Goal: Task Accomplishment & Management: Complete application form

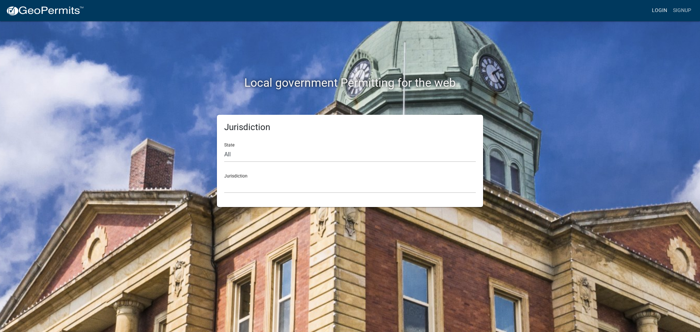
click at [661, 12] on link "Login" at bounding box center [659, 11] width 21 height 14
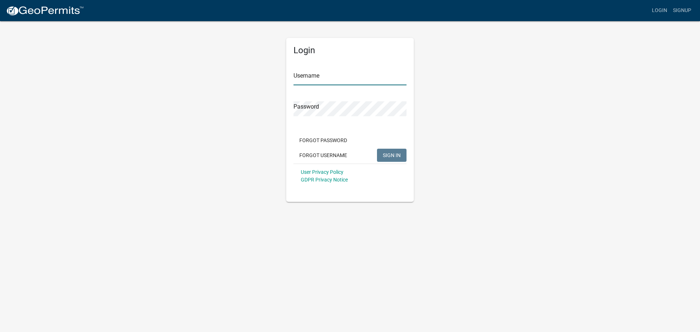
click at [346, 83] on input "Username" at bounding box center [350, 77] width 113 height 15
type input "seckert08"
click at [377, 149] on button "SIGN IN" at bounding box center [392, 155] width 30 height 13
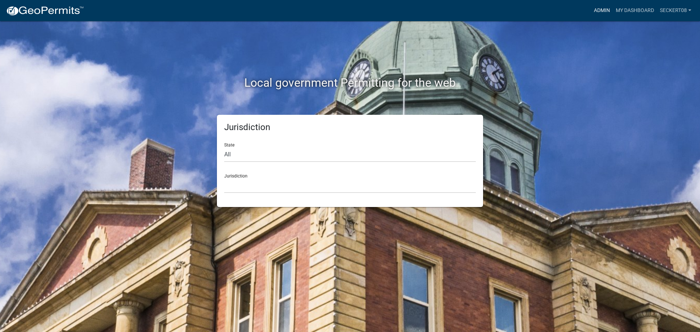
click at [597, 15] on link "Admin" at bounding box center [602, 11] width 22 height 14
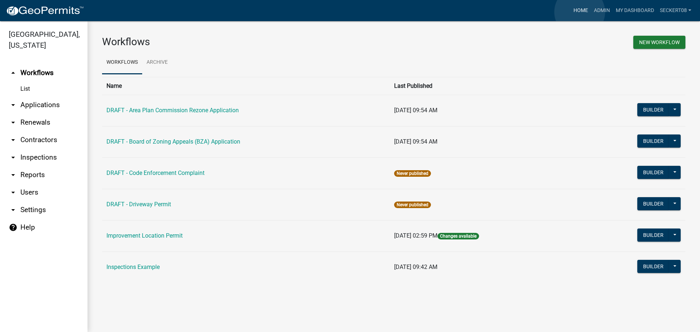
click at [580, 12] on link "Home" at bounding box center [581, 11] width 20 height 14
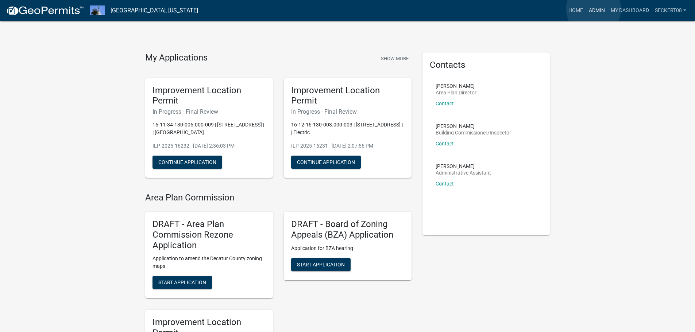
click at [594, 9] on link "Admin" at bounding box center [597, 11] width 22 height 14
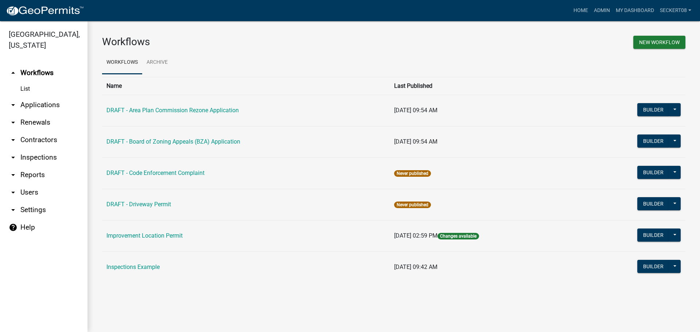
click at [46, 104] on link "arrow_drop_down Applications" at bounding box center [44, 105] width 88 height 18
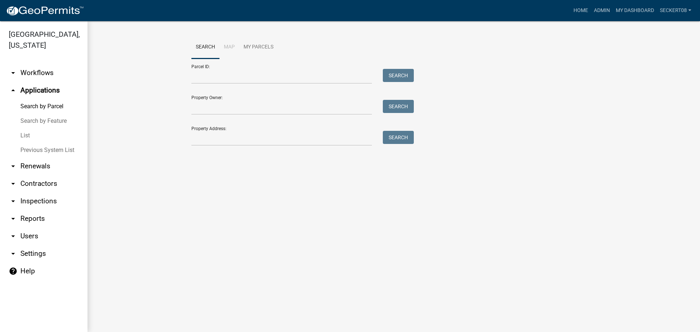
click at [26, 135] on link "List" at bounding box center [44, 135] width 88 height 15
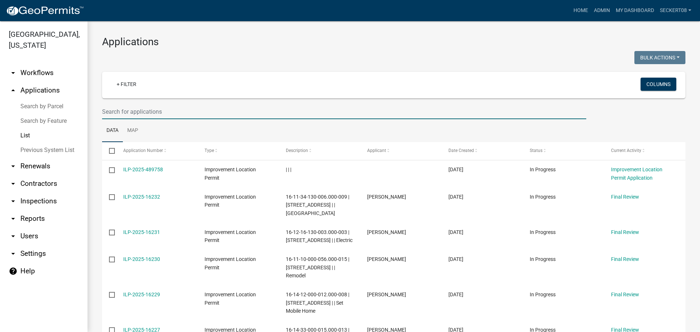
click at [136, 111] on input "text" at bounding box center [344, 111] width 484 height 15
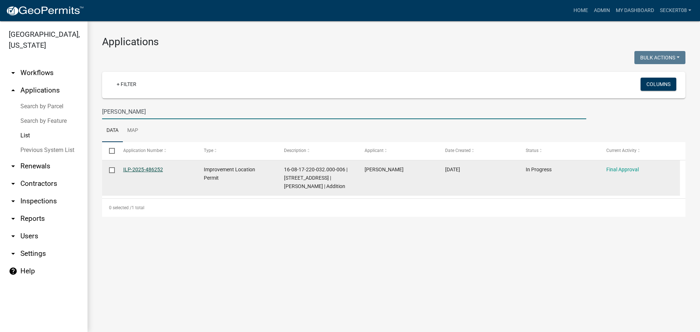
type input "[PERSON_NAME]"
click at [150, 168] on link "ILP-2025-486252" at bounding box center [143, 170] width 40 height 6
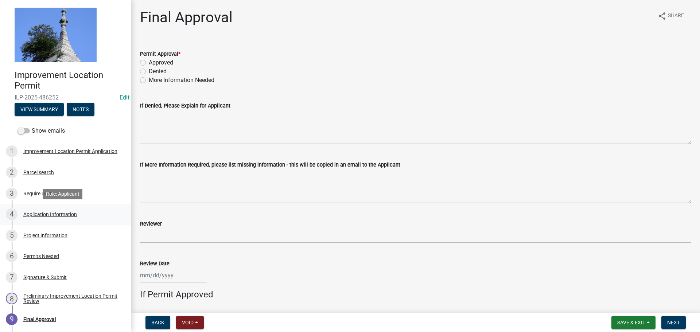
click at [46, 212] on div "Application Information" at bounding box center [50, 214] width 54 height 5
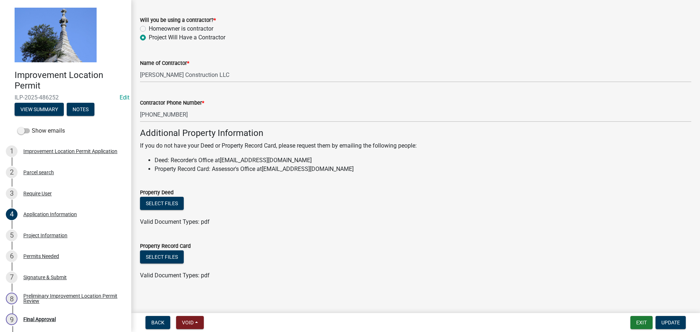
scroll to position [416, 0]
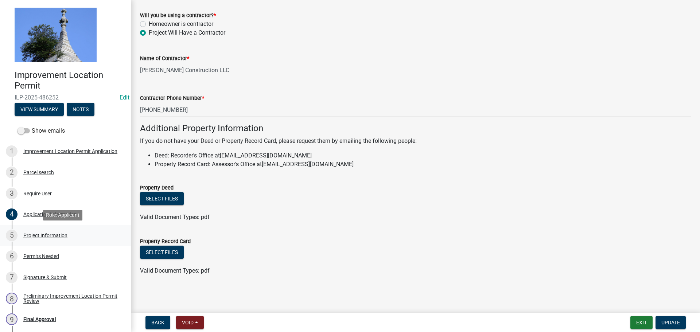
click at [55, 234] on div "Project Information" at bounding box center [45, 235] width 44 height 5
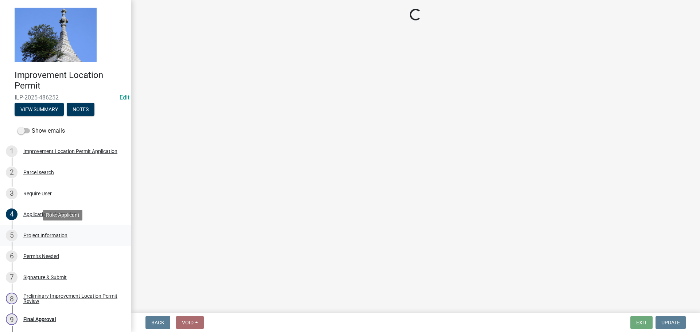
select select "419ee964-ccd9-4da1-89cd-4978b7f06523"
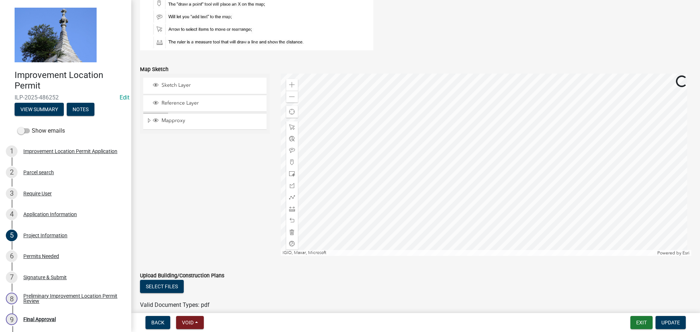
scroll to position [623, 0]
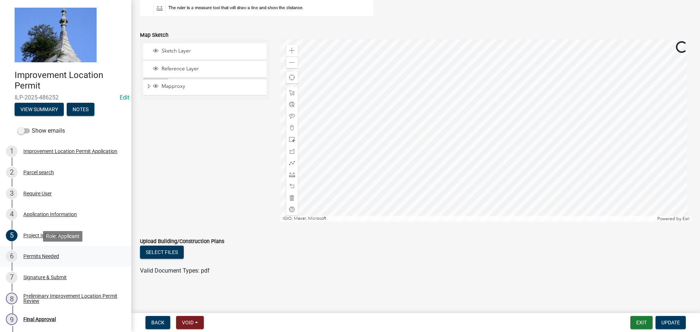
click at [44, 256] on div "Permits Needed" at bounding box center [41, 256] width 36 height 5
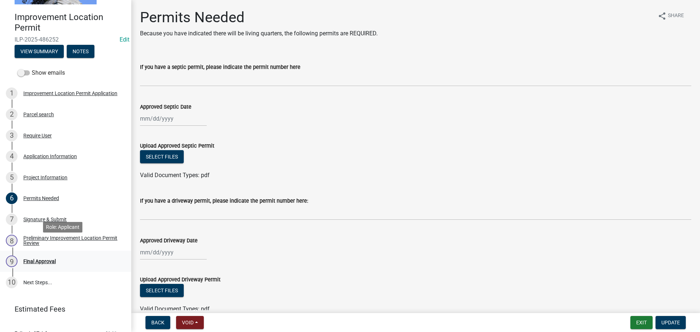
scroll to position [70, 0]
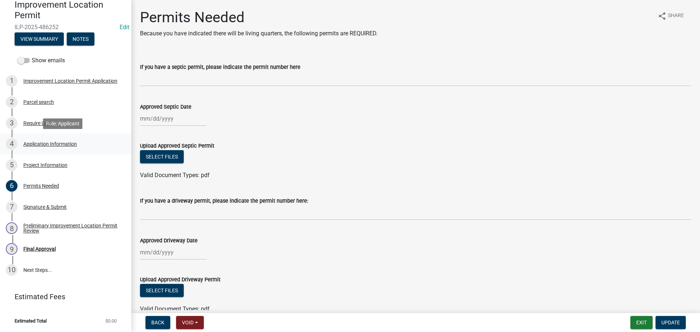
click at [40, 140] on div "4 Application Information" at bounding box center [63, 144] width 114 height 12
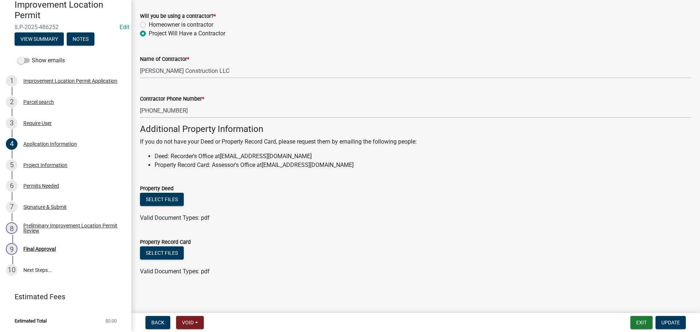
scroll to position [416, 0]
click at [644, 328] on button "Exit" at bounding box center [642, 322] width 22 height 13
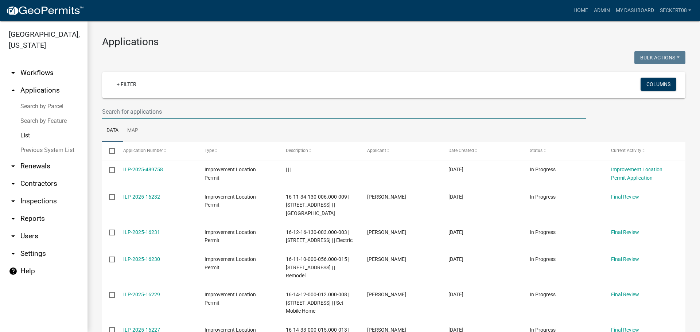
click at [145, 112] on input "text" at bounding box center [344, 111] width 484 height 15
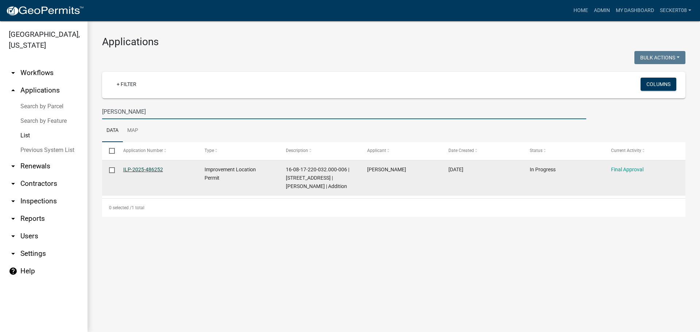
type input "[PERSON_NAME]"
click at [137, 170] on link "ILP-2025-486252" at bounding box center [143, 170] width 40 height 6
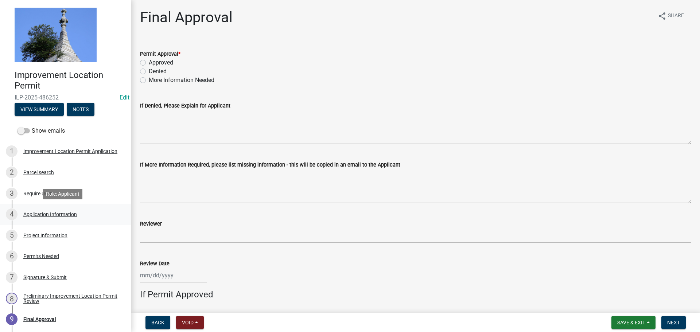
click at [48, 216] on div "Application Information" at bounding box center [50, 214] width 54 height 5
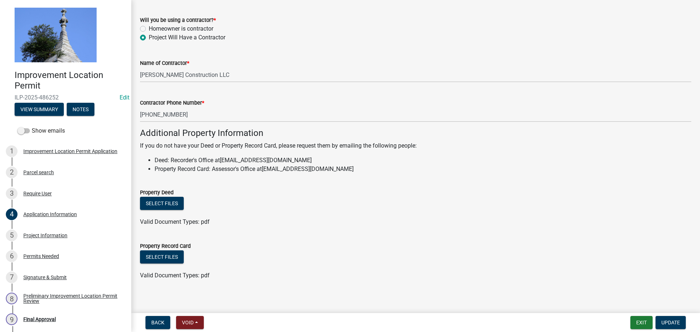
scroll to position [416, 0]
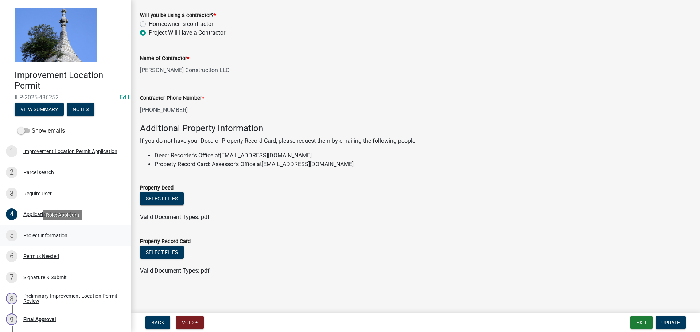
click at [57, 233] on div "Project Information" at bounding box center [45, 235] width 44 height 5
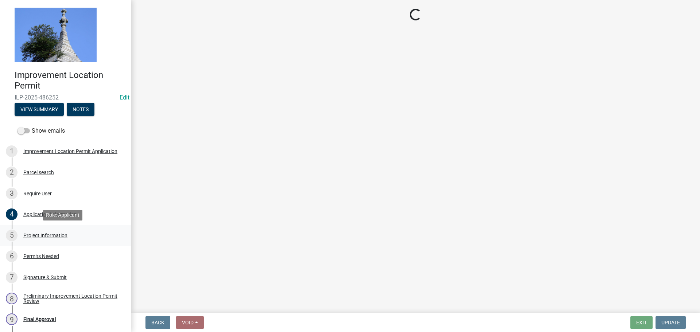
select select "419ee964-ccd9-4da1-89cd-4978b7f06523"
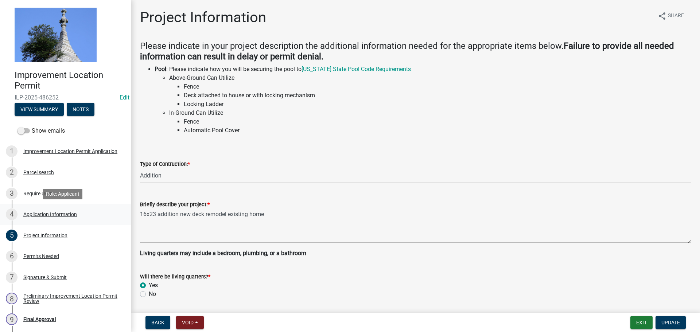
click at [70, 215] on div "Application Information" at bounding box center [50, 214] width 54 height 5
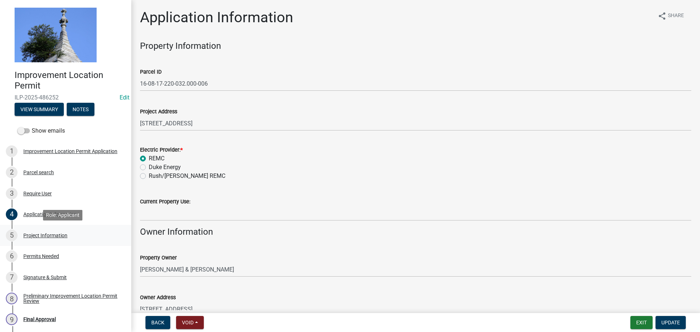
click at [42, 236] on div "Project Information" at bounding box center [45, 235] width 44 height 5
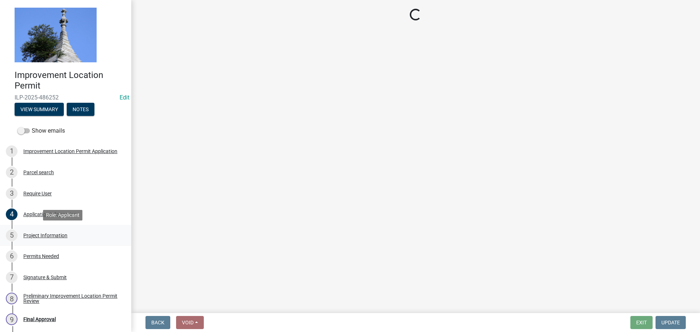
select select "419ee964-ccd9-4da1-89cd-4978b7f06523"
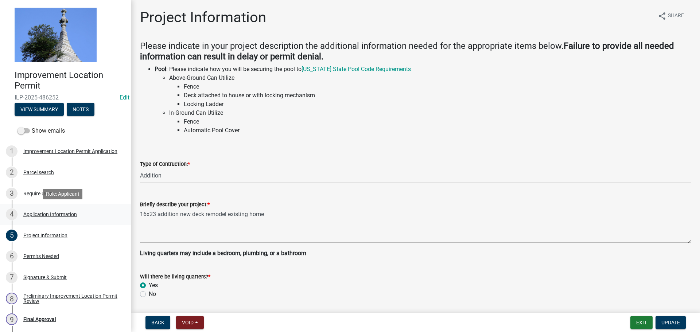
click at [54, 216] on div "Application Information" at bounding box center [50, 214] width 54 height 5
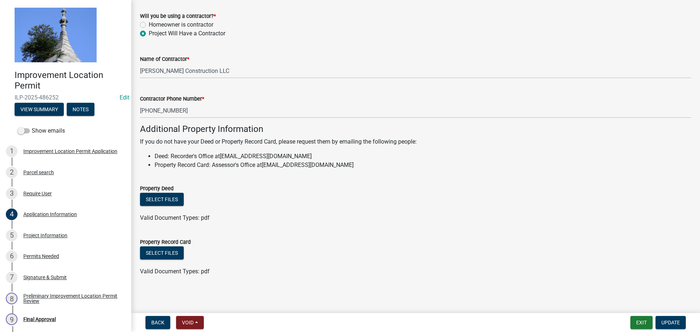
scroll to position [416, 0]
click at [167, 325] on button "Back" at bounding box center [158, 322] width 25 height 13
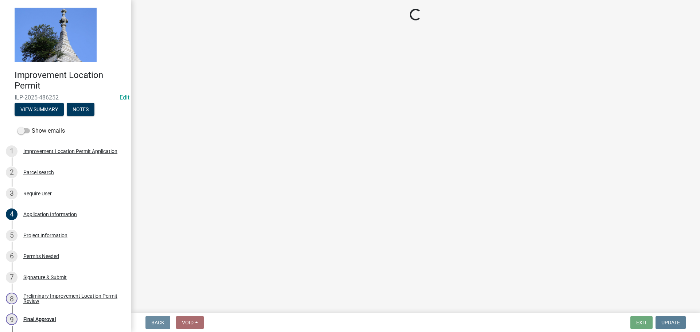
scroll to position [0, 0]
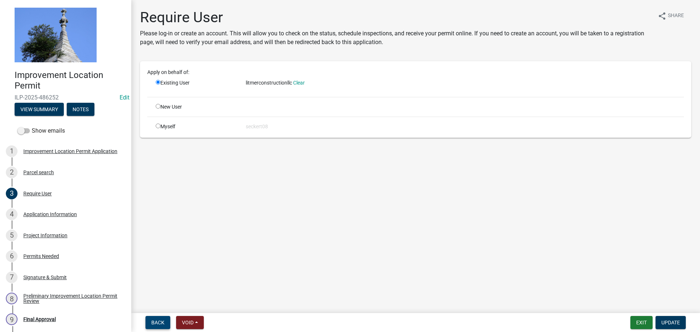
click at [161, 323] on span "Back" at bounding box center [157, 323] width 13 height 6
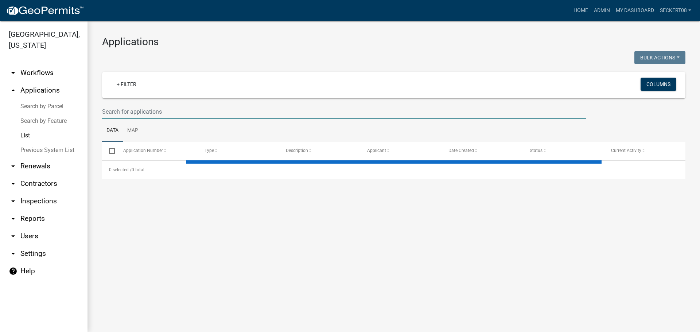
click at [146, 113] on input "text" at bounding box center [344, 111] width 484 height 15
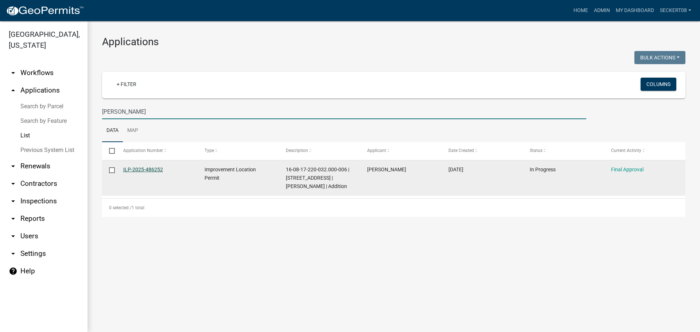
type input "[PERSON_NAME]"
click at [159, 171] on link "ILP-2025-486252" at bounding box center [143, 170] width 40 height 6
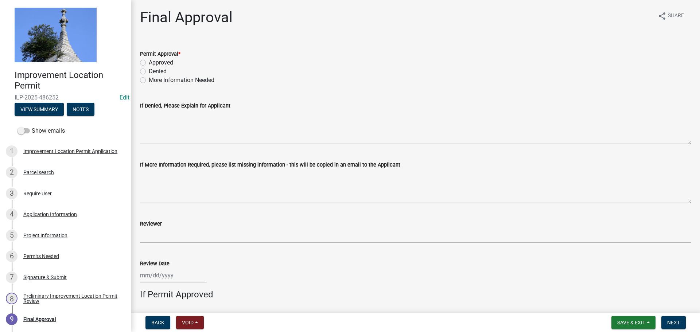
click at [149, 60] on label "Approved" at bounding box center [161, 62] width 24 height 9
click at [149, 60] on input "Approved" at bounding box center [151, 60] width 5 height 5
radio input "true"
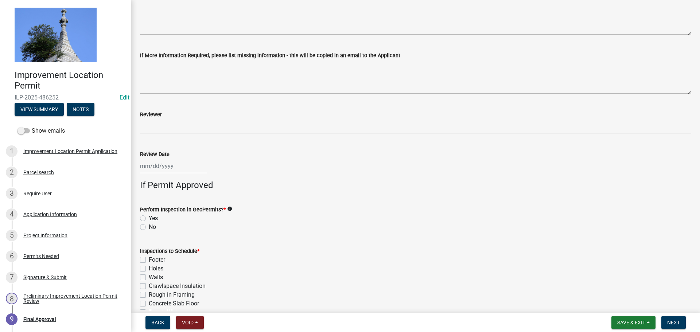
scroll to position [146, 0]
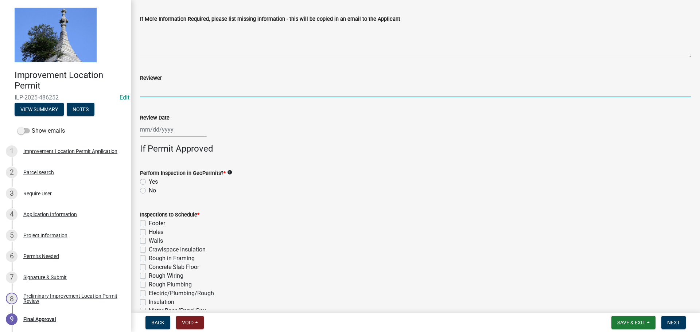
click at [156, 92] on input "Reviewer" at bounding box center [416, 89] width 552 height 15
click at [149, 179] on label "Yes" at bounding box center [153, 182] width 9 height 9
click at [149, 179] on input "Yes" at bounding box center [151, 180] width 5 height 5
radio input "true"
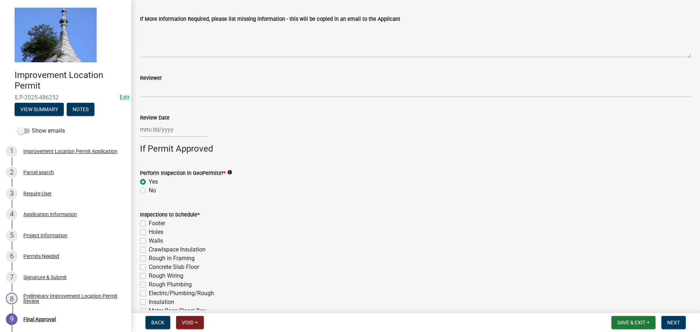
click at [149, 189] on label "No" at bounding box center [152, 190] width 7 height 9
click at [149, 189] on input "No" at bounding box center [151, 188] width 5 height 5
radio input "true"
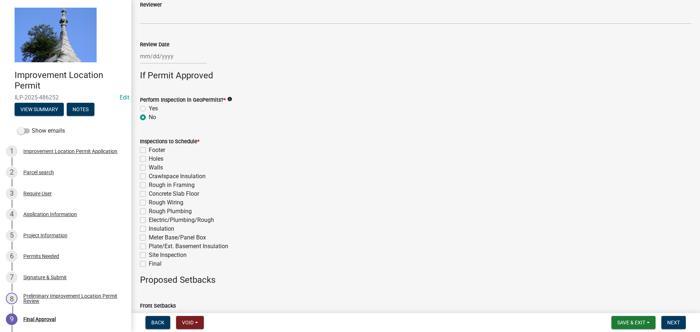
scroll to position [255, 0]
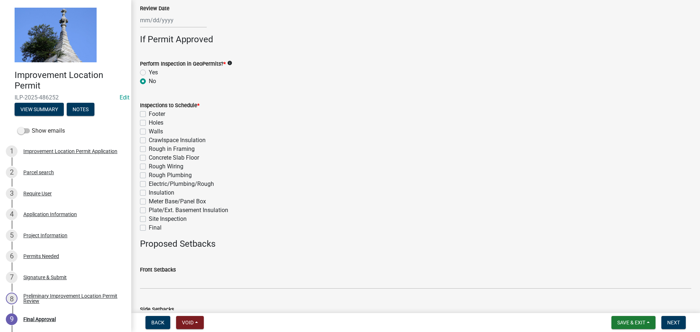
click at [149, 228] on label "Final" at bounding box center [155, 228] width 13 height 9
click at [149, 228] on input "Final" at bounding box center [151, 226] width 5 height 5
checkbox input "true"
checkbox input "false"
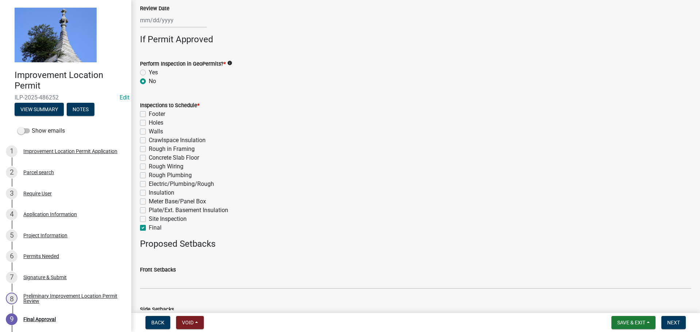
checkbox input "false"
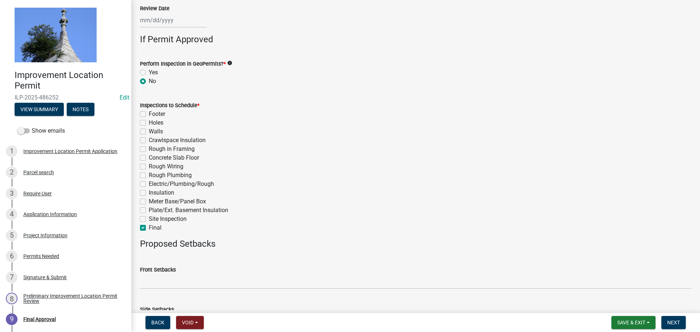
checkbox input "false"
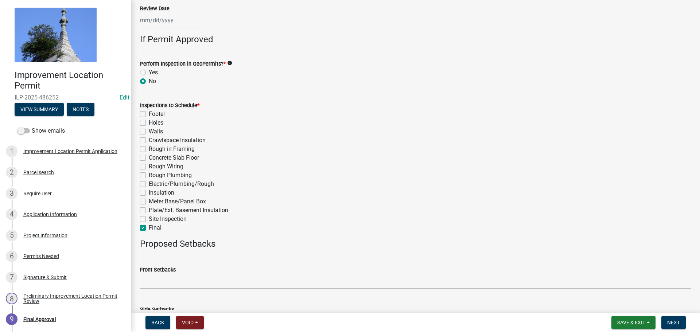
checkbox input "false"
checkbox input "true"
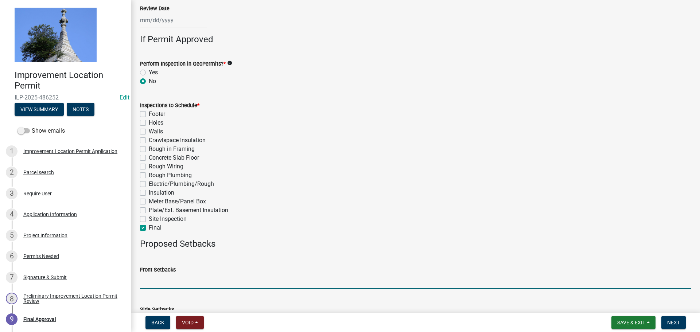
click at [146, 279] on input "Front Setbacks" at bounding box center [416, 281] width 552 height 15
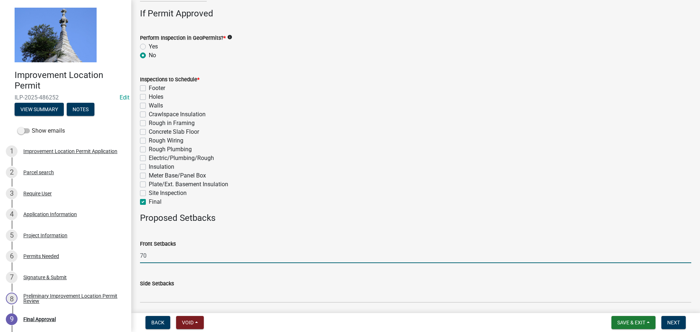
scroll to position [328, 0]
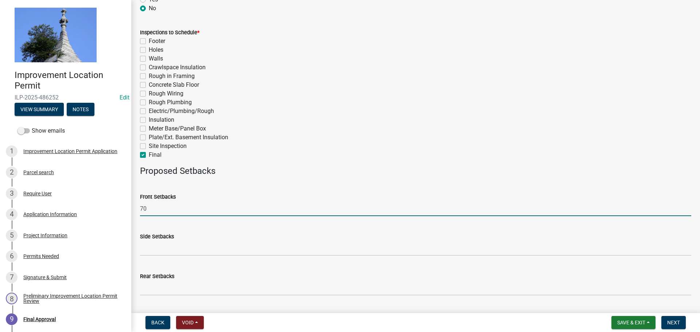
type input "70"
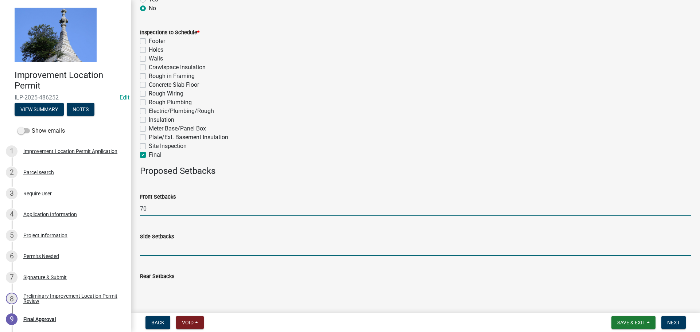
click at [156, 251] on input "Side Setbacks" at bounding box center [416, 248] width 552 height 15
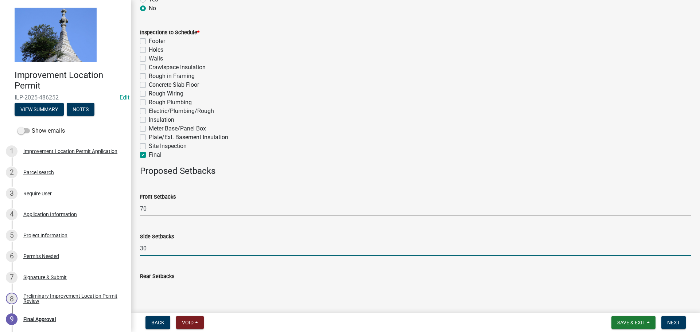
type input "30"
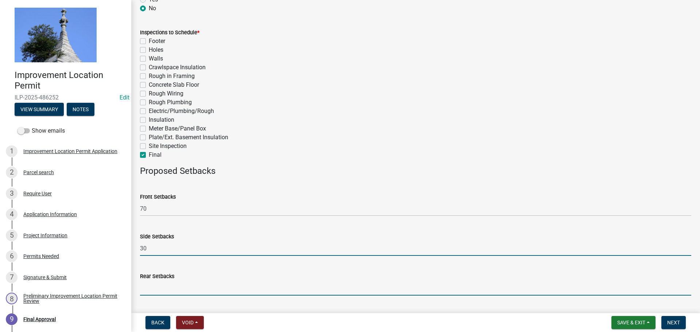
click at [154, 293] on input "Rear Setbacks" at bounding box center [416, 288] width 552 height 15
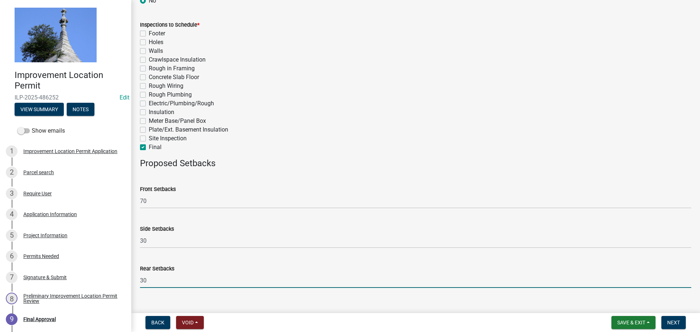
scroll to position [348, 0]
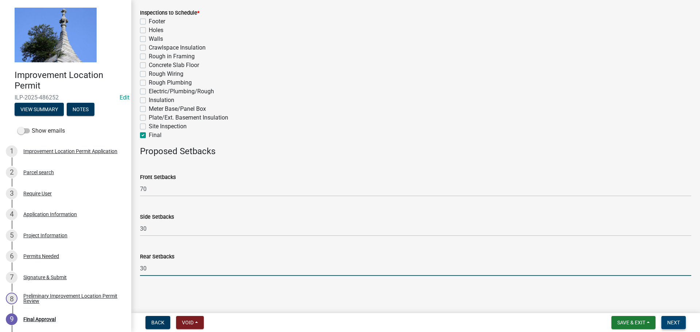
type input "30"
click at [682, 325] on button "Next" at bounding box center [674, 322] width 24 height 13
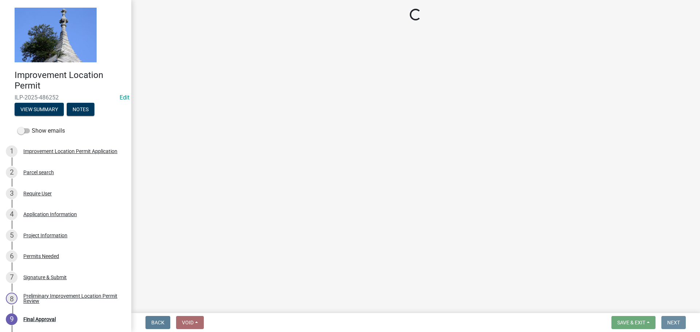
scroll to position [0, 0]
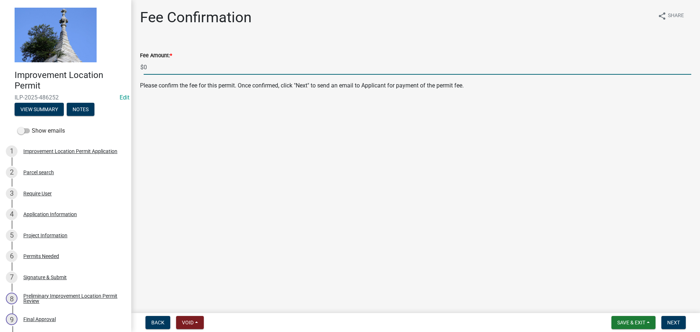
drag, startPoint x: 155, startPoint y: 64, endPoint x: 143, endPoint y: 66, distance: 13.0
click at [143, 66] on div "$ 0" at bounding box center [416, 67] width 552 height 15
type input "410.00"
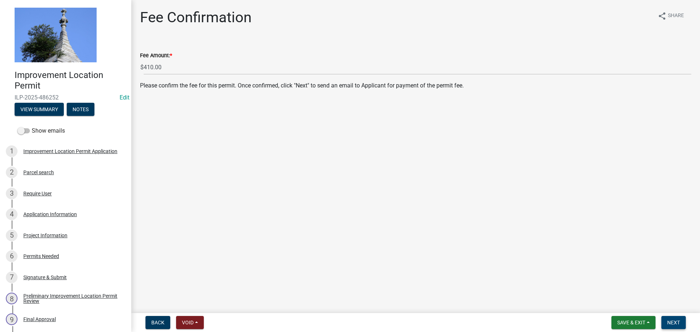
click at [667, 324] on button "Next" at bounding box center [674, 322] width 24 height 13
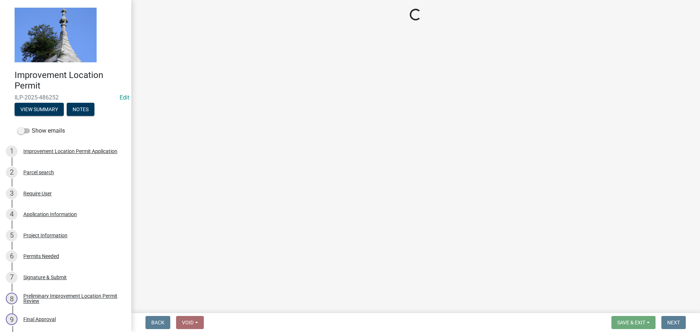
select select "3: 3"
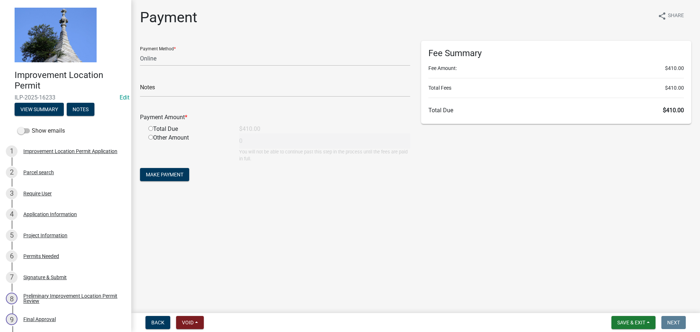
click at [152, 127] on input "radio" at bounding box center [150, 128] width 5 height 5
radio input "true"
type input "410"
click at [162, 174] on span "Make Payment" at bounding box center [165, 175] width 38 height 6
click at [172, 59] on select "Credit Card POS Check Cash Online" at bounding box center [275, 58] width 270 height 15
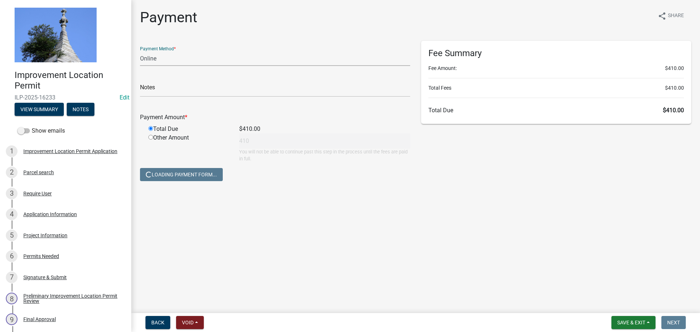
select select "2: 1"
click at [140, 51] on select "Credit Card POS Check Cash Online" at bounding box center [275, 58] width 270 height 15
click at [455, 246] on main "Payment share Share Payment Method * Credit Card POS Check Cash Online Notes Pa…" at bounding box center [415, 155] width 569 height 310
click at [231, 180] on form "Payment Method * Credit Card POS Check Cash Online Notes Payment Amount * Total…" at bounding box center [275, 112] width 270 height 142
click at [618, 324] on span "Save & Exit" at bounding box center [632, 323] width 28 height 6
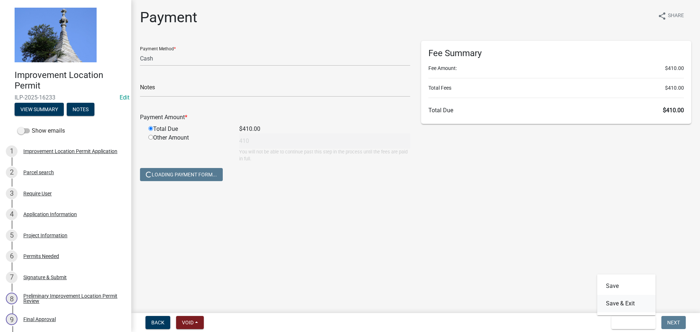
click at [614, 307] on button "Save & Exit" at bounding box center [627, 304] width 58 height 18
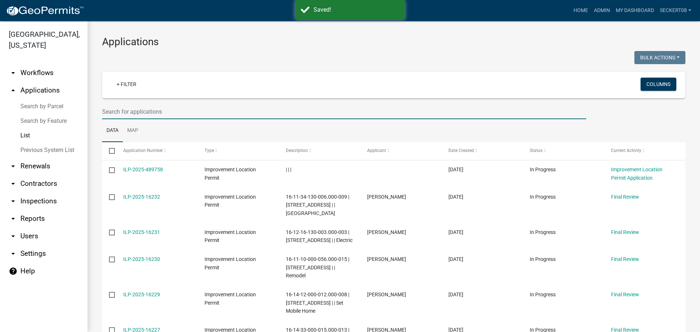
click at [158, 112] on input "text" at bounding box center [344, 111] width 484 height 15
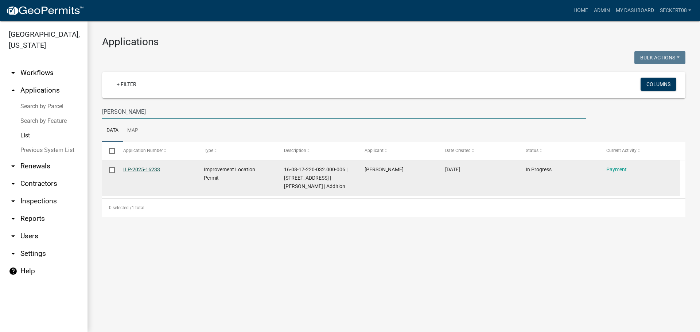
type input "[PERSON_NAME]"
click at [123, 170] on link "ILP-2025-16233" at bounding box center [141, 170] width 37 height 6
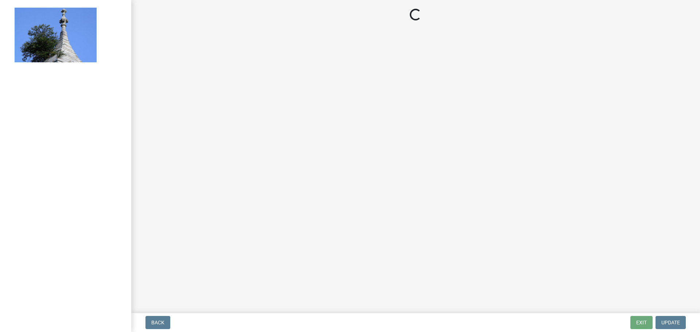
select select "2: 1"
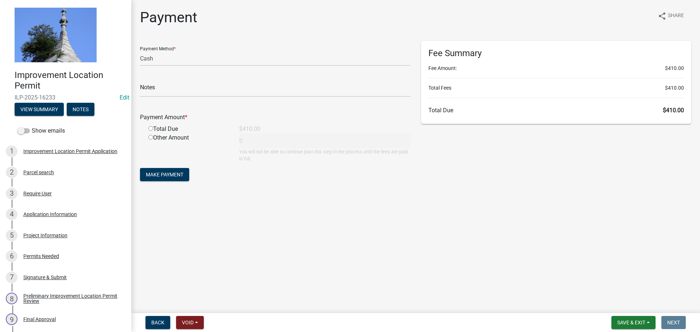
click at [148, 128] on input "radio" at bounding box center [150, 128] width 5 height 5
radio input "true"
type input "410"
click at [157, 171] on button "Make Payment" at bounding box center [164, 174] width 49 height 13
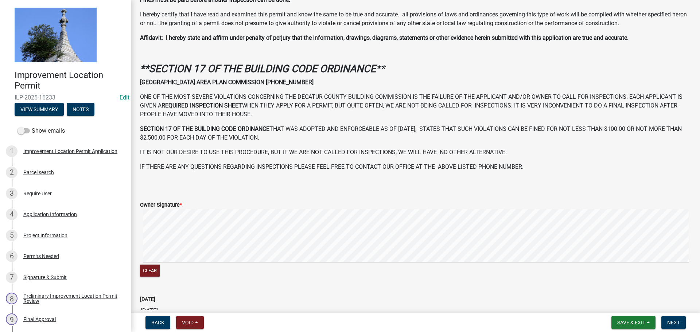
scroll to position [182, 0]
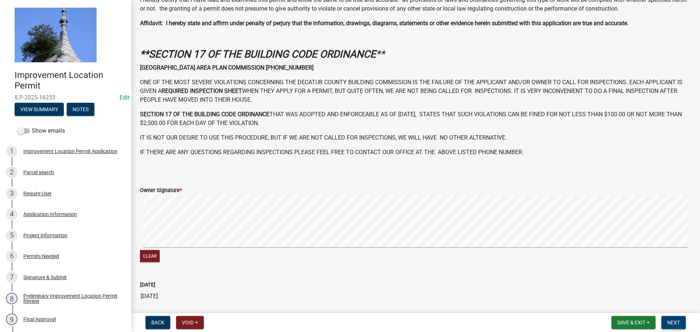
click at [668, 322] on span "Next" at bounding box center [674, 323] width 13 height 6
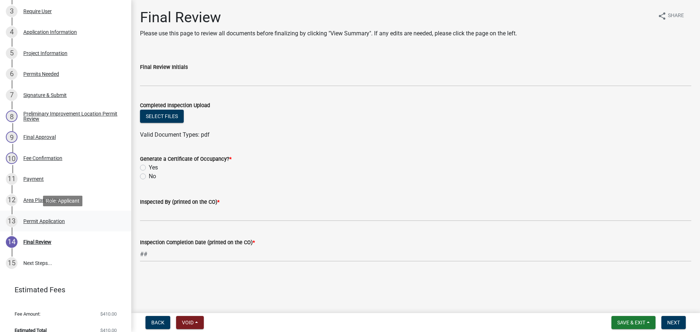
click at [59, 222] on div "Permit Application" at bounding box center [44, 221] width 42 height 5
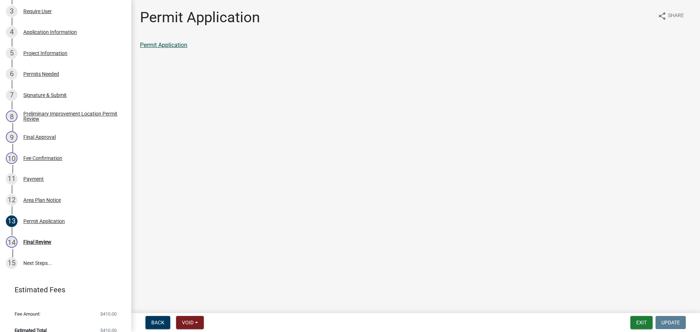
click at [163, 47] on link "Permit Application" at bounding box center [163, 45] width 47 height 7
